Goal: Entertainment & Leisure: Consume media (video, audio)

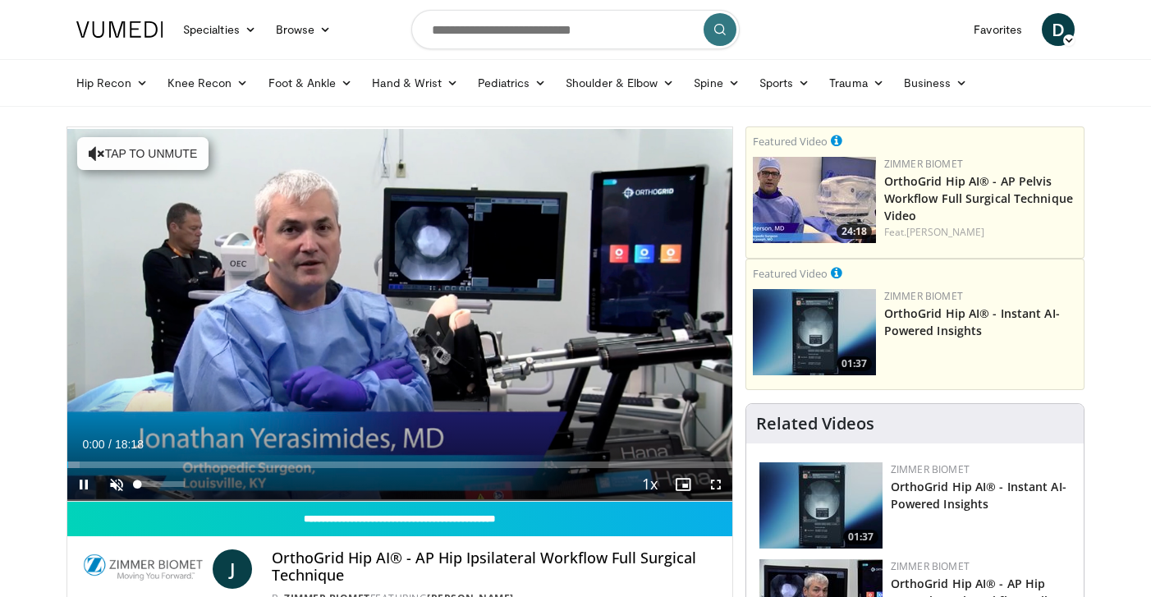
click at [113, 483] on span "Video Player" at bounding box center [116, 484] width 33 height 33
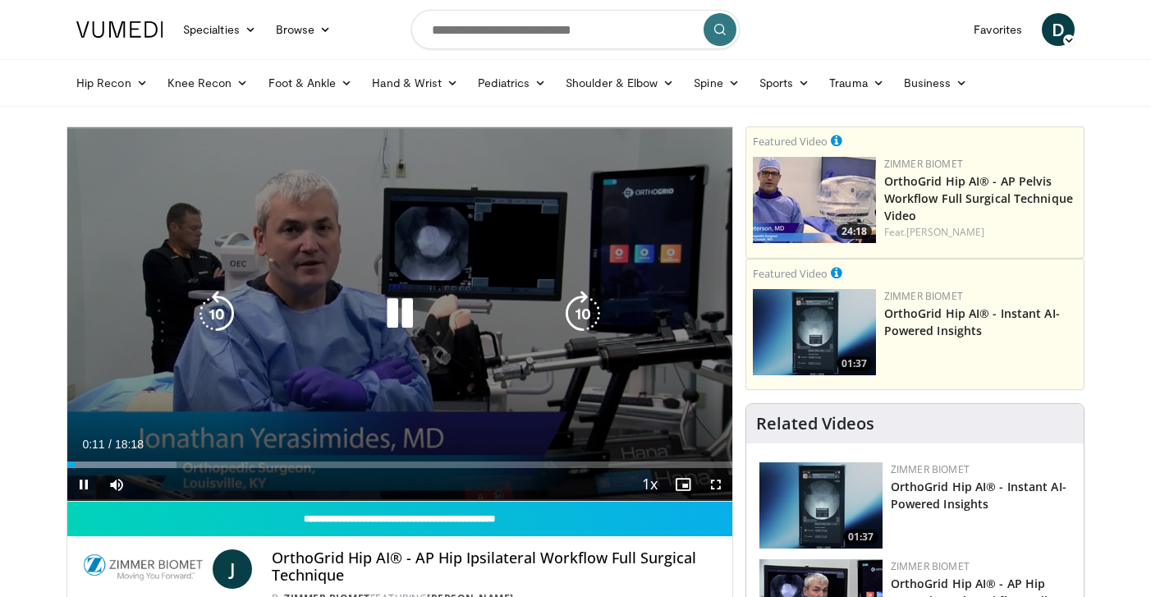
click at [0, 0] on div "Progress Bar" at bounding box center [0, 0] width 0 height 0
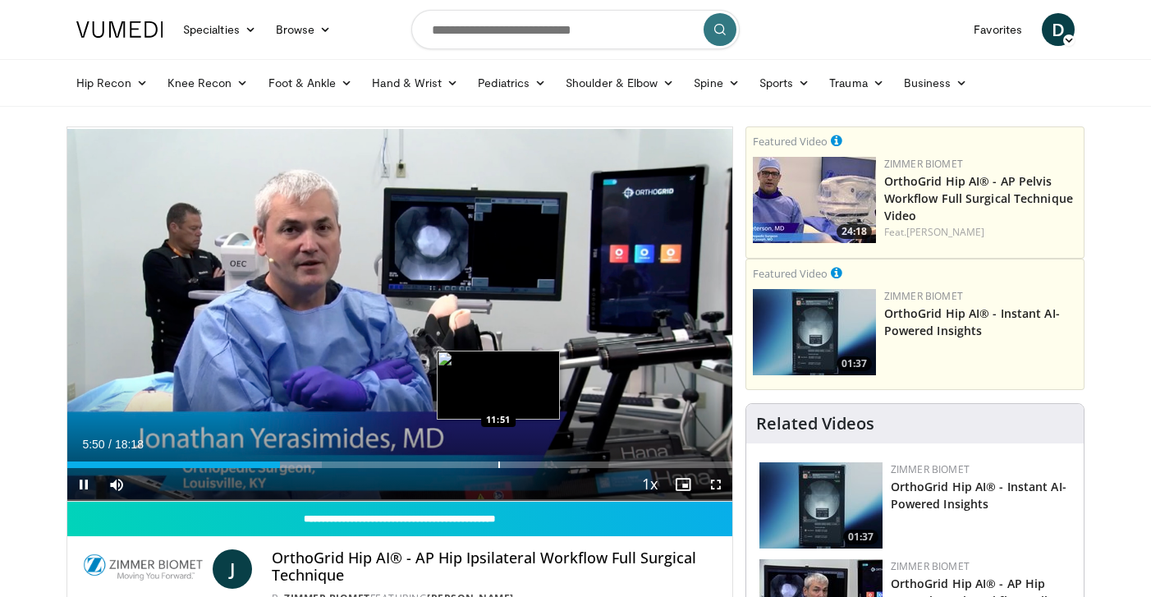
click at [498, 466] on div "Progress Bar" at bounding box center [499, 464] width 2 height 7
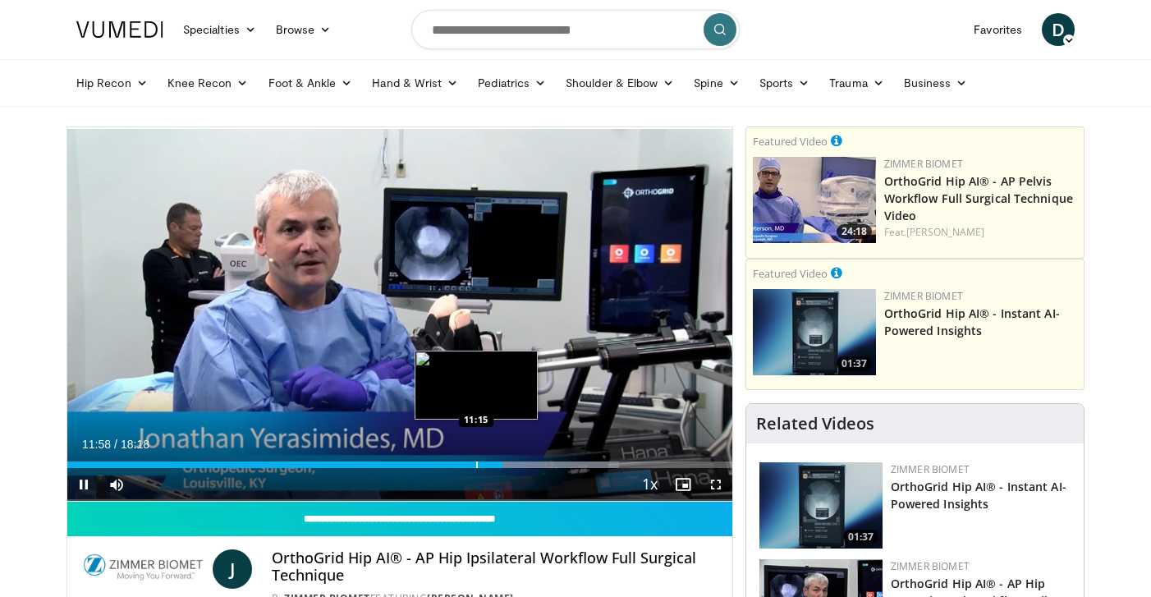
click at [475, 464] on div "11:58" at bounding box center [284, 464] width 435 height 7
click at [487, 463] on div "Progress Bar" at bounding box center [492, 464] width 36 height 7
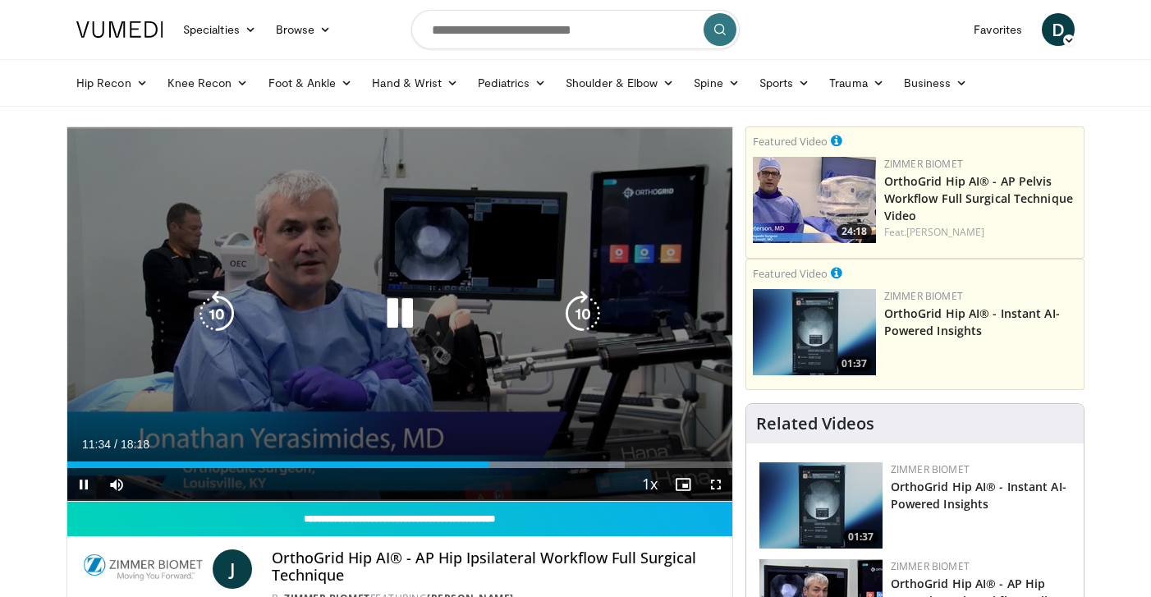
click at [585, 317] on icon "Video Player" at bounding box center [583, 314] width 46 height 46
